Goal: Task Accomplishment & Management: Manage account settings

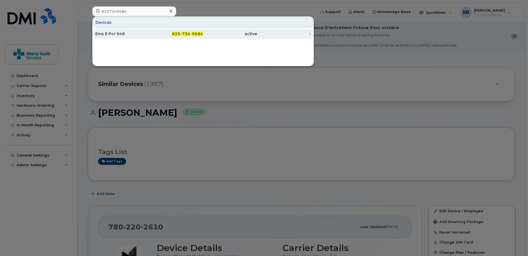
type input "8257349584"
click at [190, 34] on span "734" at bounding box center [186, 33] width 8 height 5
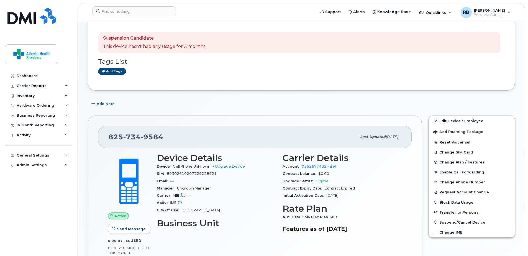
scroll to position [83, 0]
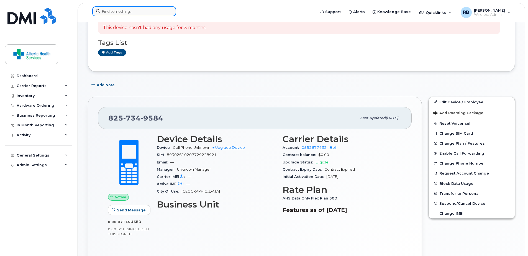
click at [123, 8] on input at bounding box center [134, 11] width 84 height 10
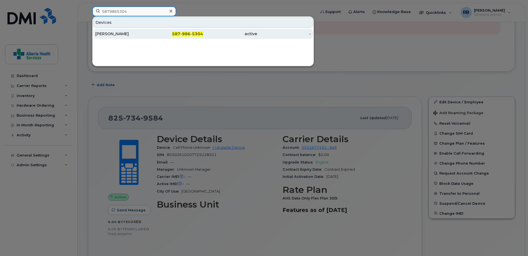
type input "5879865304"
click at [183, 36] on span "986" at bounding box center [186, 33] width 8 height 5
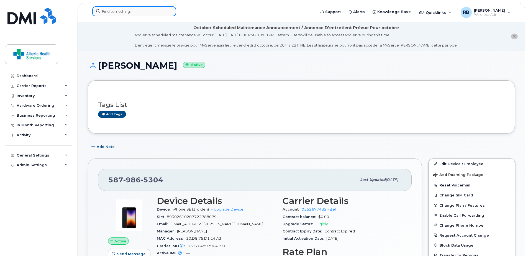
click at [131, 11] on input at bounding box center [134, 11] width 84 height 10
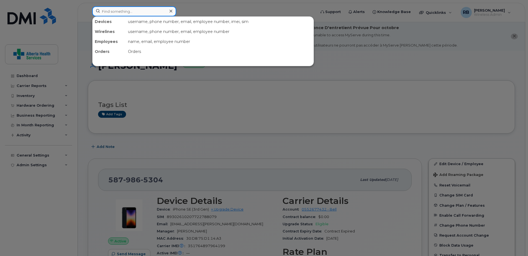
paste input "4034851548"
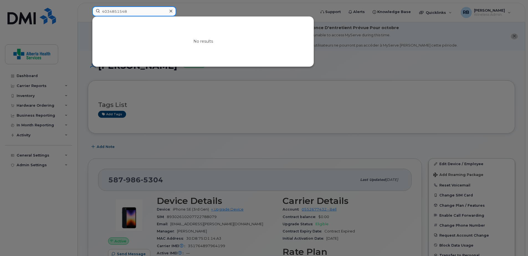
drag, startPoint x: 144, startPoint y: 14, endPoint x: 47, endPoint y: 14, distance: 97.0
click at [88, 14] on div "4034851548 No results" at bounding box center [202, 12] width 229 height 12
paste input "7802081593"
drag, startPoint x: 144, startPoint y: 13, endPoint x: 55, endPoint y: 9, distance: 89.1
click at [88, 11] on div "7802081593 No results" at bounding box center [202, 12] width 229 height 12
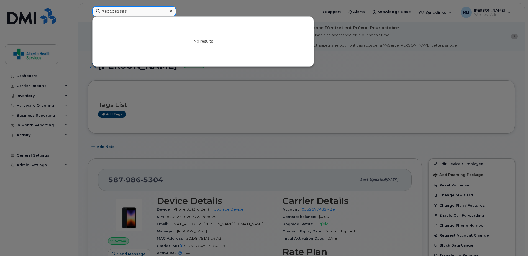
paste input "-516-3394"
drag, startPoint x: 140, startPoint y: 12, endPoint x: 42, endPoint y: 7, distance: 98.5
click at [88, 8] on div "780-516-3394 No results" at bounding box center [202, 12] width 229 height 12
paste input "2280755"
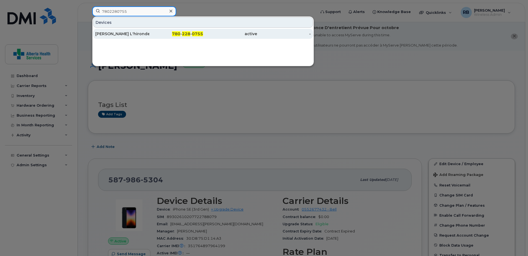
type input "7802280755"
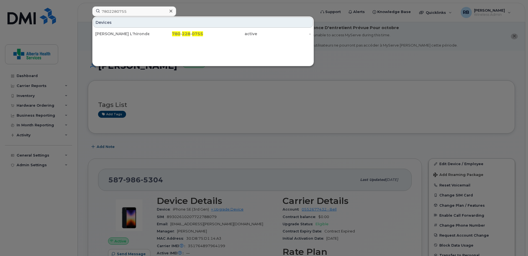
drag, startPoint x: 125, startPoint y: 33, endPoint x: 86, endPoint y: 5, distance: 47.9
click at [125, 33] on div "[PERSON_NAME] L'hirondelle" at bounding box center [122, 34] width 54 height 6
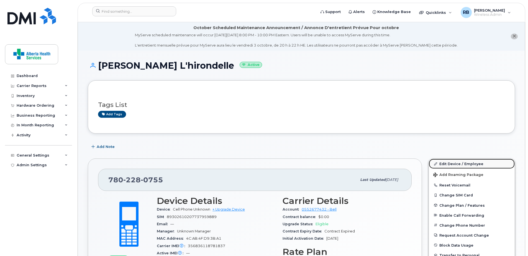
click at [468, 161] on link "Edit Device / Employee" at bounding box center [472, 164] width 86 height 10
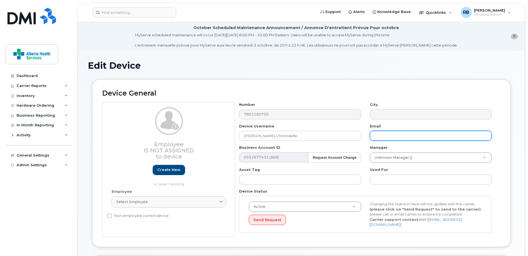
click at [434, 134] on input "text" at bounding box center [431, 136] width 122 height 10
paste input "[PERSON_NAME][EMAIL_ADDRESS][PERSON_NAME][DOMAIN_NAME]"
type input "[PERSON_NAME][EMAIL_ADDRESS][PERSON_NAME][DOMAIN_NAME]"
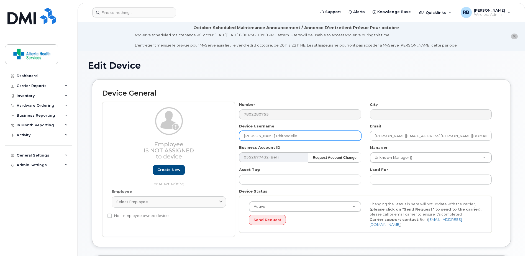
drag, startPoint x: 302, startPoint y: 140, endPoint x: 140, endPoint y: 132, distance: 162.4
click at [141, 132] on div "Employee Is not assigned to device Create new or select existing Employee Selec…" at bounding box center [301, 169] width 399 height 135
paste input "[PERSON_NAME]"
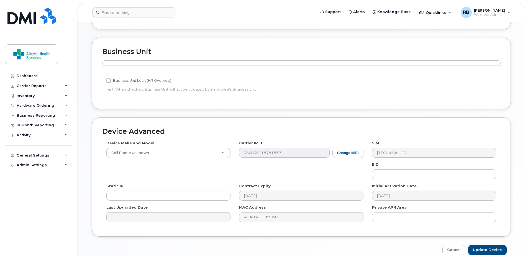
scroll to position [243, 0]
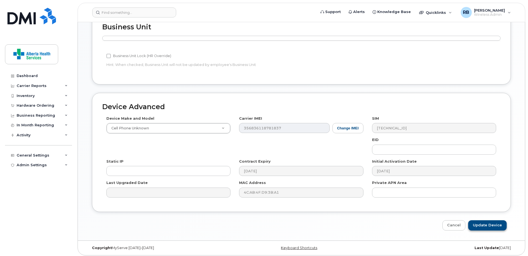
type input "[PERSON_NAME]"
click at [489, 223] on input "Update Device" at bounding box center [487, 225] width 39 height 10
type input "Saving..."
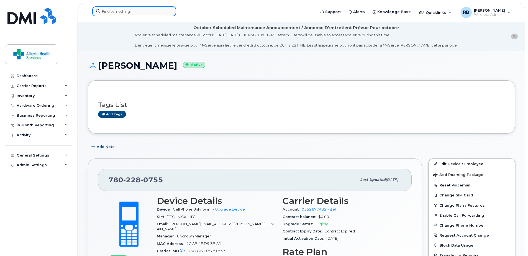
click at [134, 11] on input at bounding box center [134, 11] width 84 height 10
paste input "[PHONE_NUMBER]"
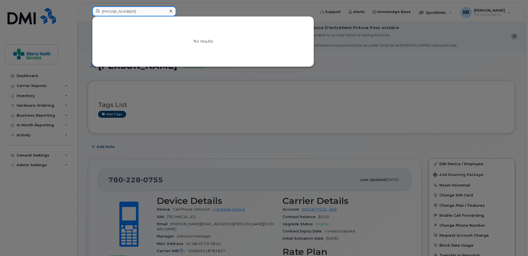
drag, startPoint x: 136, startPoint y: 12, endPoint x: 74, endPoint y: 8, distance: 62.2
click at [88, 8] on div "[PHONE_NUMBER] No results" at bounding box center [202, 12] width 229 height 12
paste input "7802172336"
drag, startPoint x: 138, startPoint y: 12, endPoint x: 36, endPoint y: -7, distance: 104.2
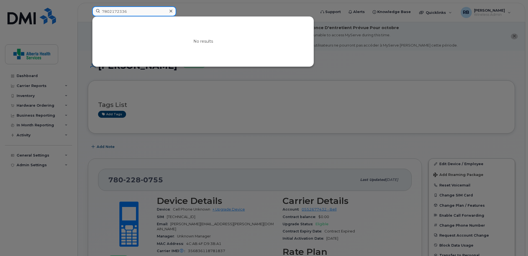
click at [142, 11] on input "7802172336" at bounding box center [134, 11] width 84 height 10
drag, startPoint x: 147, startPoint y: 11, endPoint x: 64, endPoint y: 9, distance: 83.2
click at [88, 9] on div "7802172336 No results" at bounding box center [202, 12] width 229 height 12
paste input "[PERSON_NAME]"
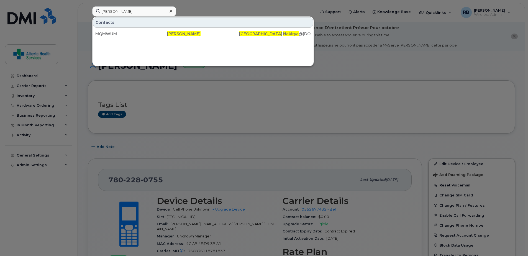
click at [388, 87] on div at bounding box center [264, 128] width 528 height 256
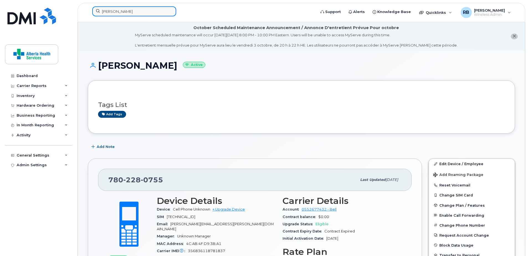
click at [123, 10] on input "[PERSON_NAME]" at bounding box center [134, 11] width 84 height 10
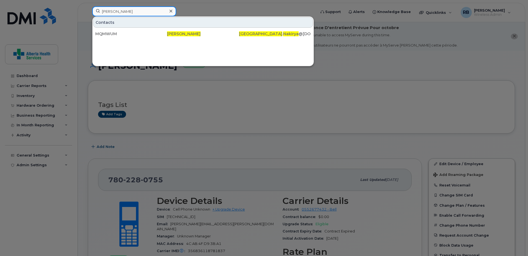
drag, startPoint x: 144, startPoint y: 10, endPoint x: 62, endPoint y: -7, distance: 83.2
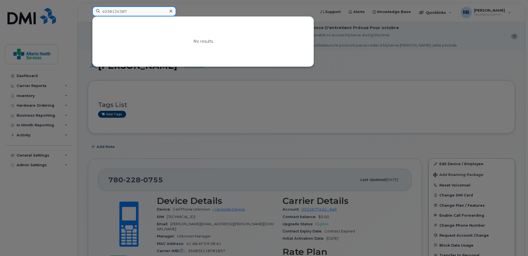
type input "4038134387"
